Goal: Check status: Check status

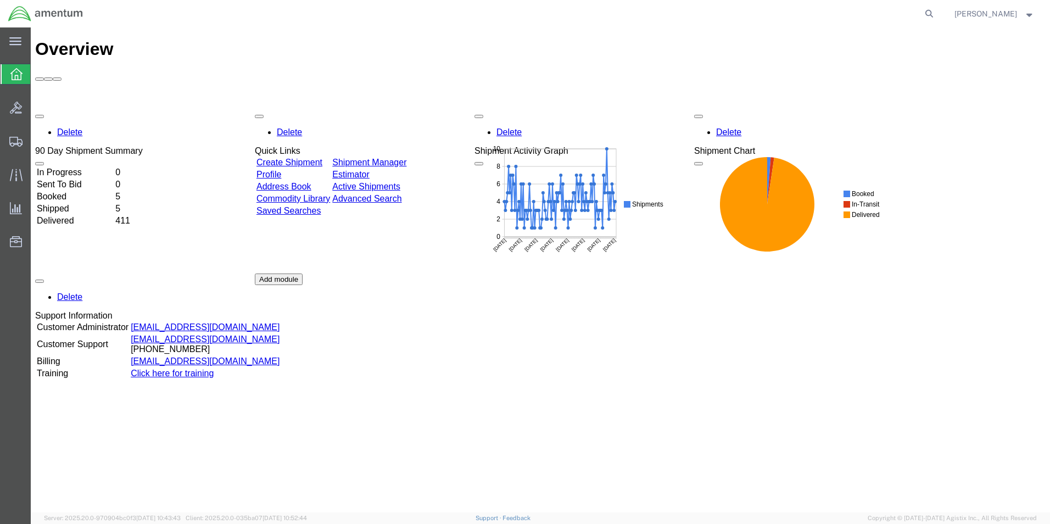
click at [808, 13] on agx-global-search at bounding box center [763, 13] width 352 height 27
click at [808, 15] on agx-global-search at bounding box center [763, 13] width 352 height 27
click at [937, 12] on icon at bounding box center [929, 13] width 15 height 15
click at [912, 10] on input "search" at bounding box center [755, 14] width 334 height 26
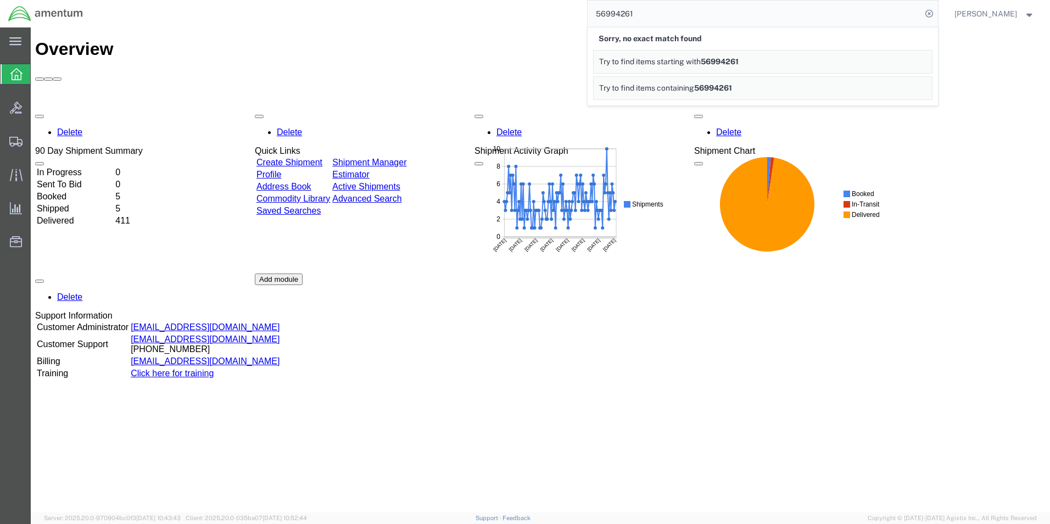
click at [781, 16] on input "56994261" at bounding box center [755, 14] width 334 height 26
type input "56994261"
click at [914, 14] on input "56994261" at bounding box center [755, 14] width 334 height 26
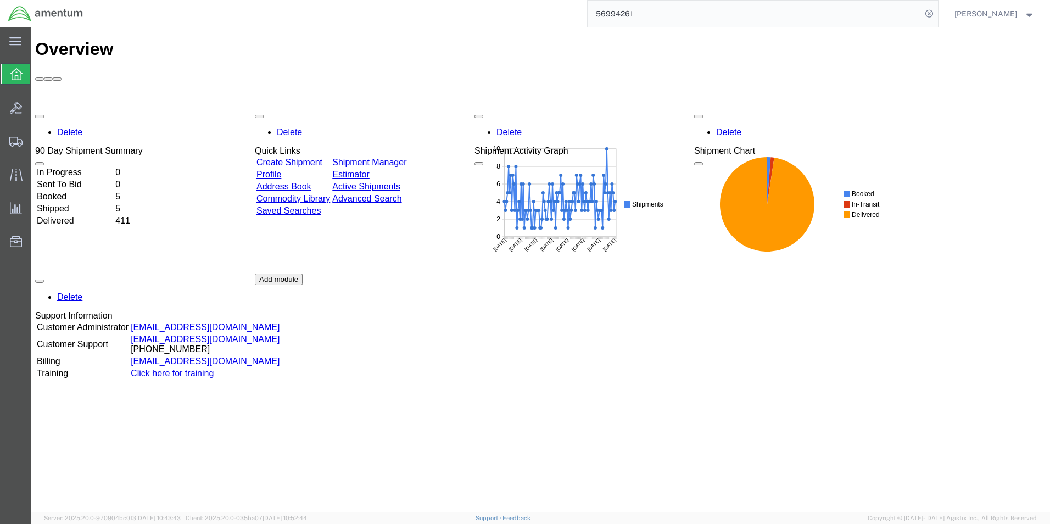
click at [910, 12] on input "56994261" at bounding box center [755, 14] width 334 height 26
click at [91, 179] on td "Sent To Bid" at bounding box center [74, 184] width 77 height 11
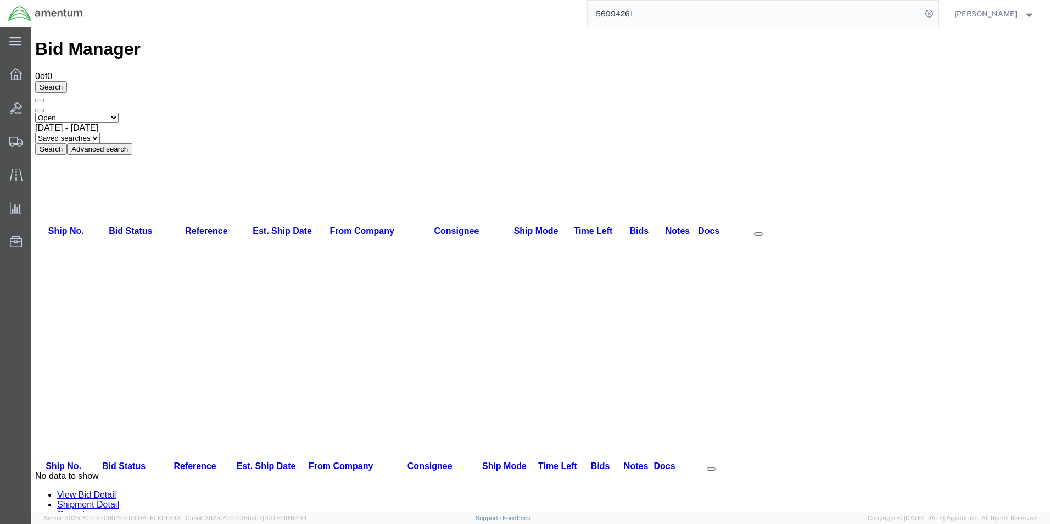
click at [132, 143] on button "Advanced search" at bounding box center [99, 149] width 65 height 12
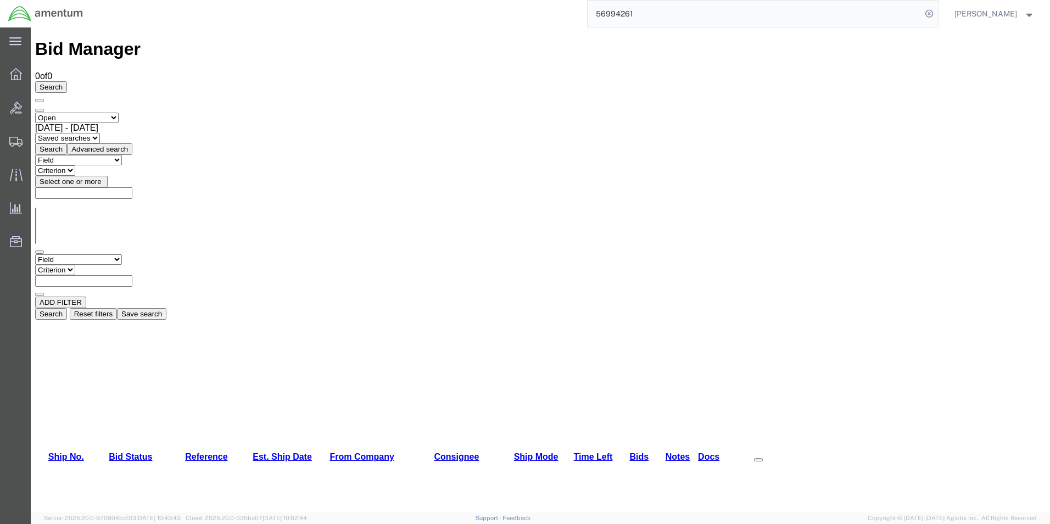
click at [132, 275] on input "text" at bounding box center [83, 281] width 97 height 12
type input "56994261"
click at [67, 308] on button "Search" at bounding box center [51, 314] width 32 height 12
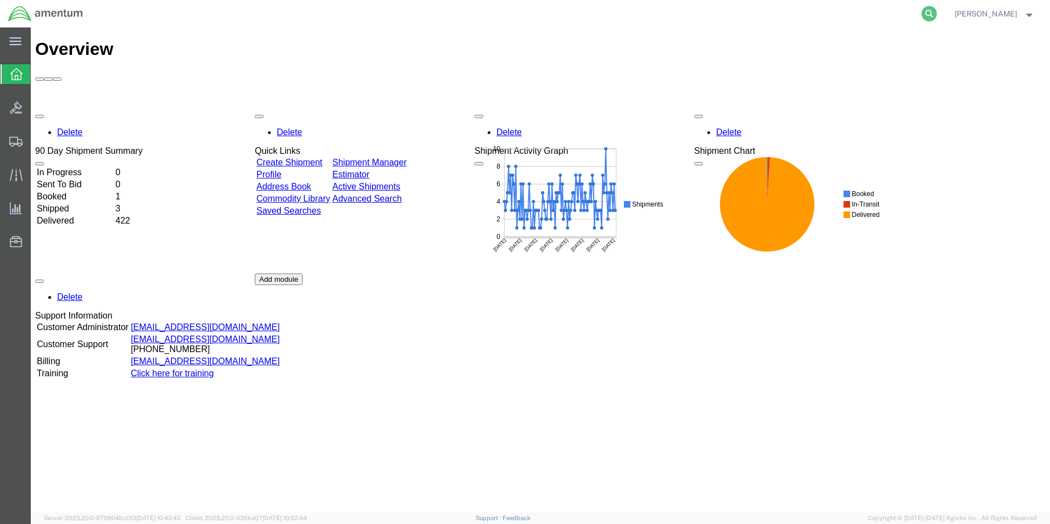
click at [937, 12] on icon at bounding box center [929, 13] width 15 height 15
click at [879, 13] on input "search" at bounding box center [755, 14] width 334 height 26
type input "5699426"
